Goal: Task Accomplishment & Management: Use online tool/utility

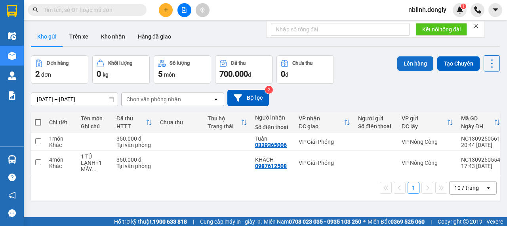
click at [421, 63] on button "Lên hàng" at bounding box center [416, 63] width 36 height 14
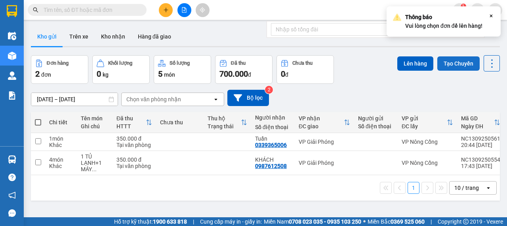
click at [447, 61] on button "Tạo Chuyến" at bounding box center [459, 63] width 42 height 14
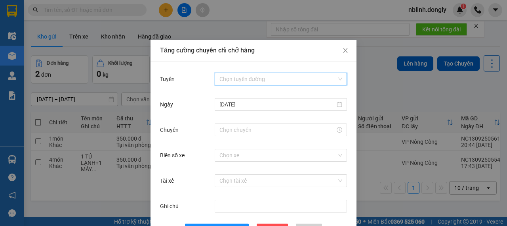
click at [224, 78] on input "Tuyến" at bounding box center [278, 79] width 117 height 12
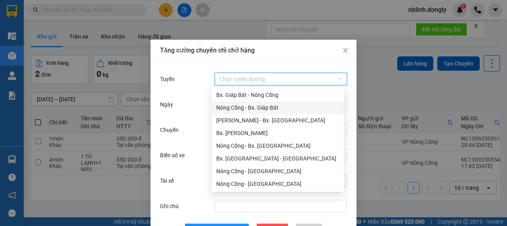
click at [235, 106] on div "Nông Cống - Bx. Giáp Bát" at bounding box center [277, 107] width 123 height 9
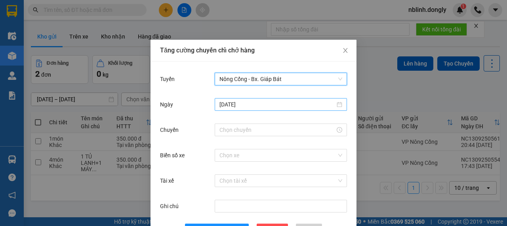
click at [266, 106] on input "[DATE]" at bounding box center [278, 104] width 116 height 9
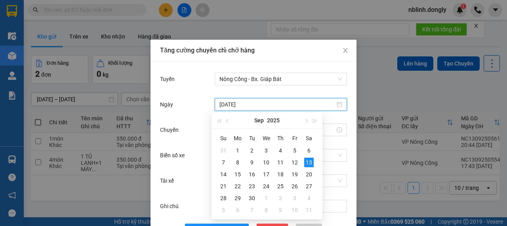
click at [282, 103] on input "[DATE]" at bounding box center [278, 104] width 116 height 9
type input "[DATE]"
click at [312, 162] on div "13" at bounding box center [309, 162] width 10 height 10
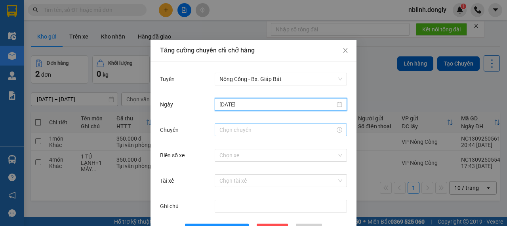
click at [247, 131] on input "Chuyến" at bounding box center [278, 129] width 116 height 9
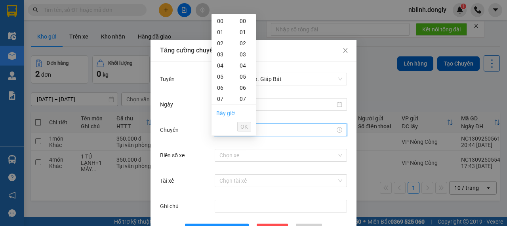
click at [224, 113] on link "Bây giờ" at bounding box center [225, 113] width 19 height 6
type input "23:21"
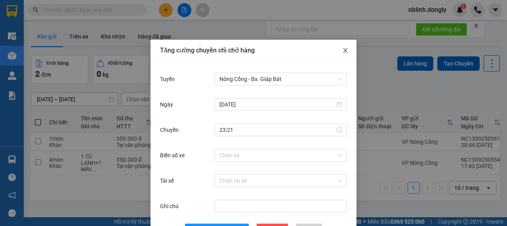
click at [341, 55] on span "Close" at bounding box center [346, 51] width 22 height 22
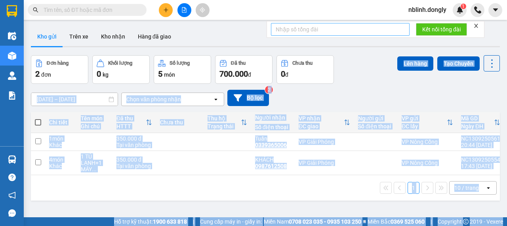
drag, startPoint x: 352, startPoint y: 50, endPoint x: 338, endPoint y: 34, distance: 21.0
click at [338, 34] on body "Kết quả tìm kiếm ( 0 ) Bộ lọc No Data nblinh.dongly 1 Điều hành xe Kho hàng mới…" at bounding box center [253, 113] width 507 height 226
click at [370, 90] on div "[DATE] – [DATE] Press the down arrow key to interact with the calendar and sele…" at bounding box center [265, 98] width 469 height 16
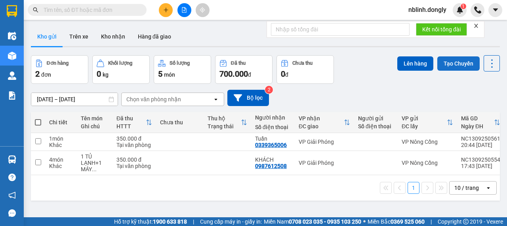
click at [457, 57] on button "Tạo Chuyến" at bounding box center [459, 63] width 42 height 14
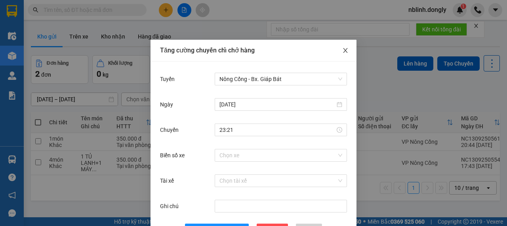
click at [342, 50] on icon "close" at bounding box center [345, 50] width 6 height 6
